Goal: Task Accomplishment & Management: Use online tool/utility

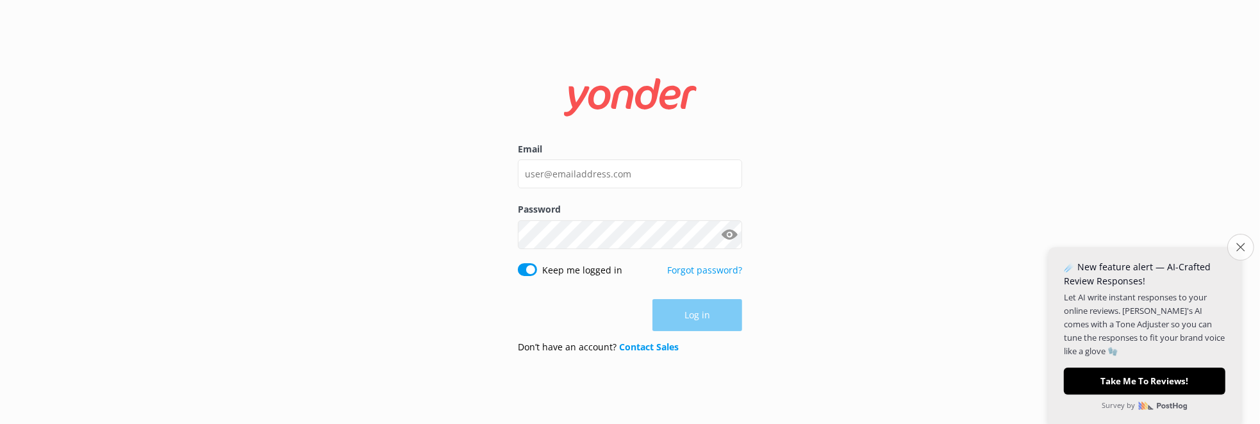
click at [1242, 251] on button "Close survey" at bounding box center [1241, 247] width 27 height 27
